Goal: Task Accomplishment & Management: Manage account settings

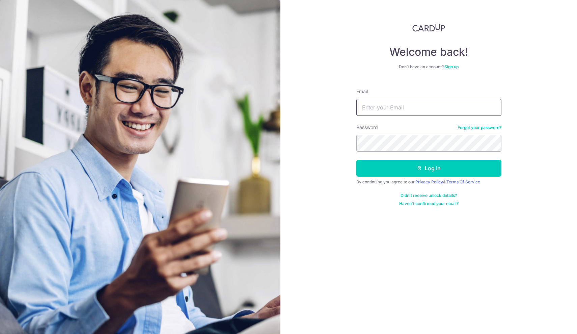
type input "[EMAIL_ADDRESS][DOMAIN_NAME]"
click at [429, 168] on button "Log in" at bounding box center [429, 168] width 145 height 17
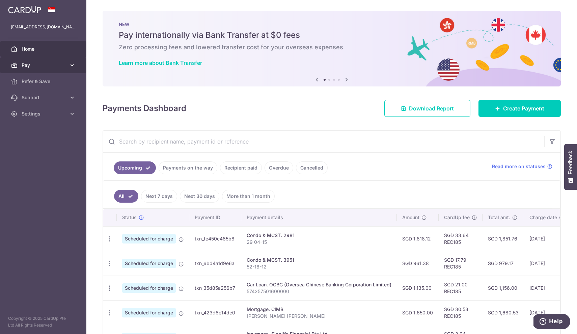
click at [38, 62] on span "Pay" at bounding box center [44, 65] width 45 height 7
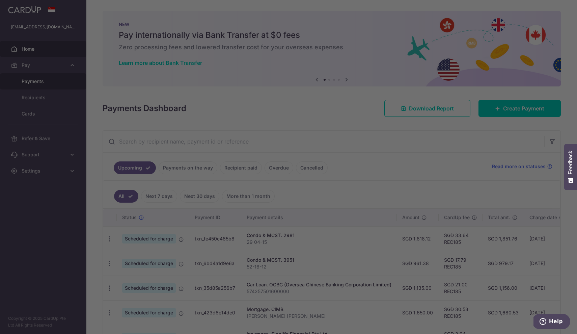
click at [38, 82] on div at bounding box center [291, 168] width 583 height 337
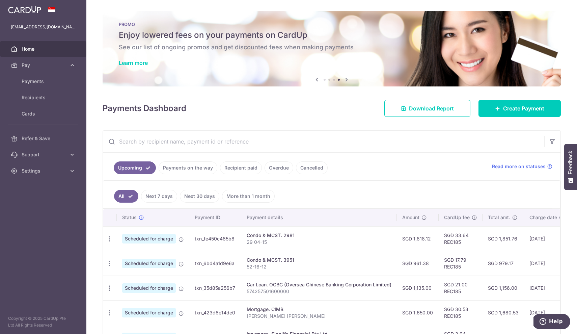
click at [163, 195] on link "Next 7 days" at bounding box center [159, 196] width 36 height 13
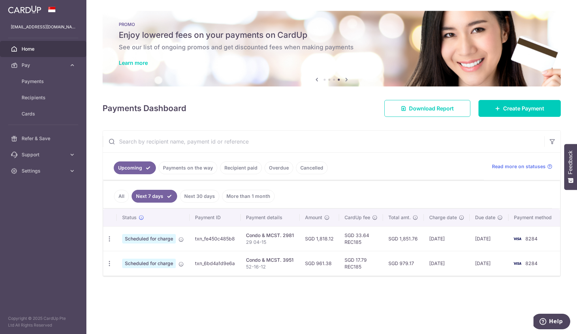
click at [179, 169] on link "Payments on the way" at bounding box center [188, 167] width 59 height 13
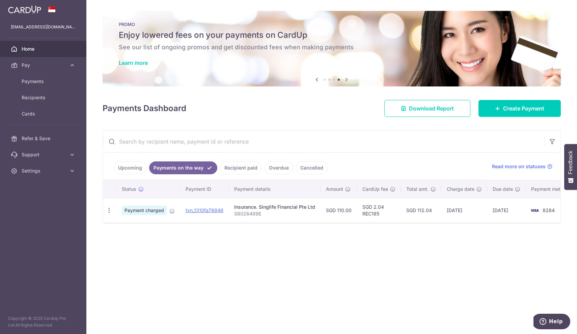
click at [133, 168] on link "Upcoming" at bounding box center [130, 167] width 33 height 13
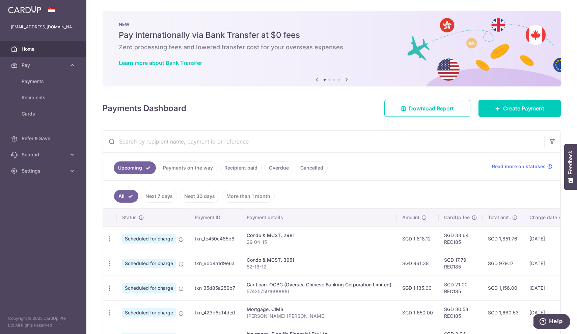
click at [415, 191] on ul "All Next 7 days Next 30 days More than 1 month" at bounding box center [327, 194] width 449 height 27
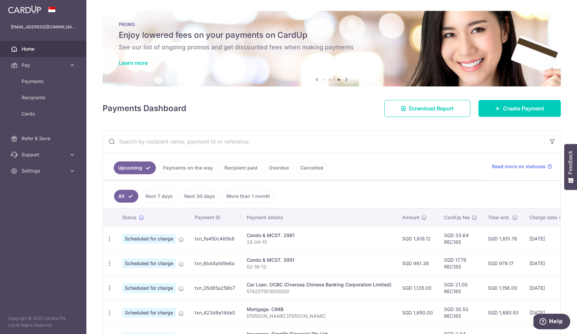
click at [28, 8] on img at bounding box center [24, 9] width 33 height 8
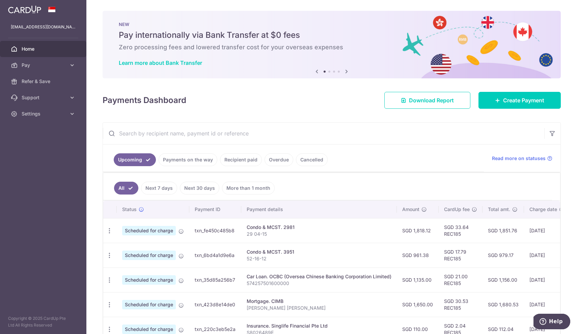
click at [279, 161] on link "Overdue" at bounding box center [279, 159] width 29 height 13
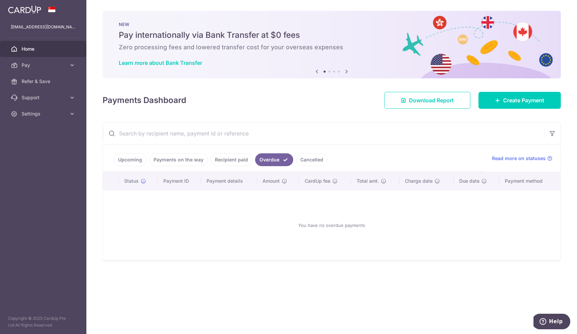
click at [315, 158] on link "Cancelled" at bounding box center [312, 159] width 32 height 13
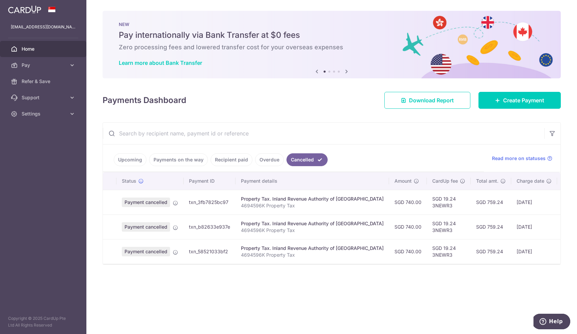
click at [267, 161] on link "Overdue" at bounding box center [269, 159] width 29 height 13
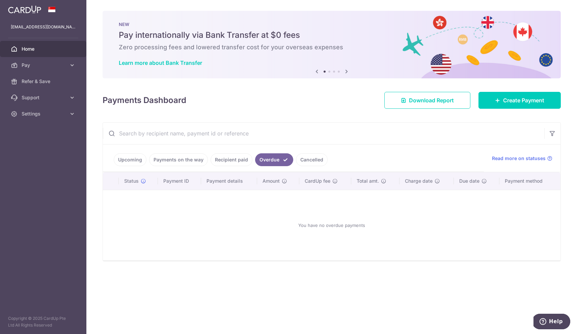
click at [221, 168] on ul "Upcoming Payments on the way Recipient paid Overdue Cancelled" at bounding box center [293, 158] width 381 height 27
click at [226, 161] on link "Recipient paid" at bounding box center [232, 159] width 42 height 13
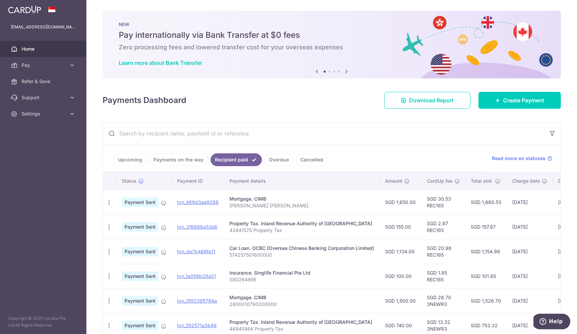
click at [38, 9] on img at bounding box center [24, 9] width 33 height 8
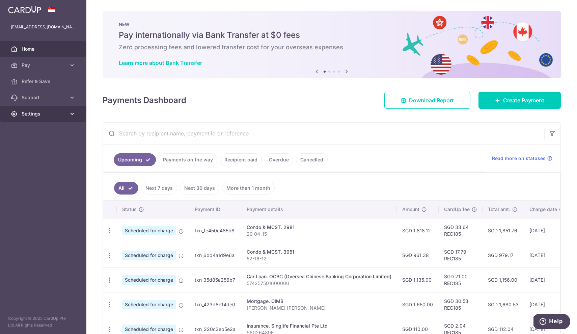
click at [28, 114] on span "Settings" at bounding box center [44, 113] width 45 height 7
click at [32, 148] on span "Logout" at bounding box center [44, 146] width 45 height 7
